Goal: Transaction & Acquisition: Purchase product/service

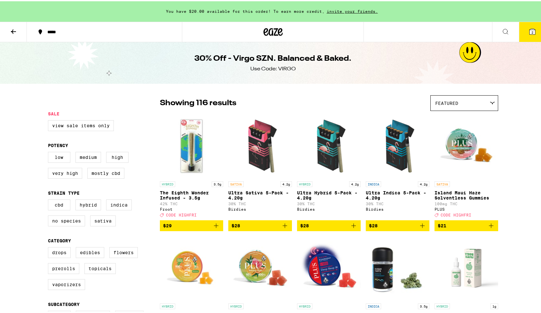
click at [8, 34] on button at bounding box center [13, 31] width 27 height 20
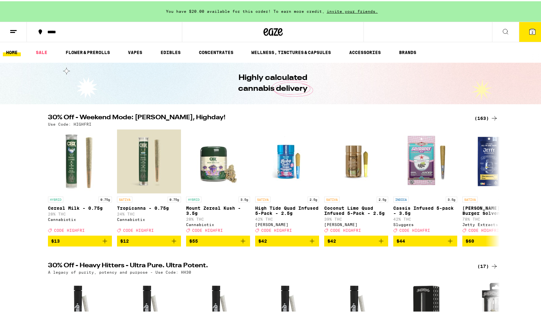
drag, startPoint x: 8, startPoint y: 34, endPoint x: 32, endPoint y: -11, distance: 50.7
